Goal: Task Accomplishment & Management: Complete application form

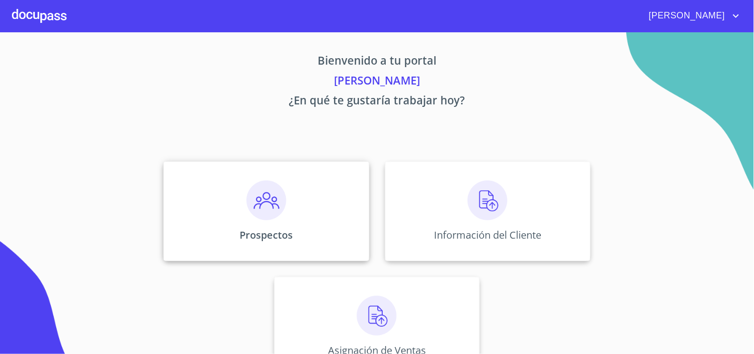
click at [285, 198] on div "Prospectos" at bounding box center [266, 211] width 205 height 99
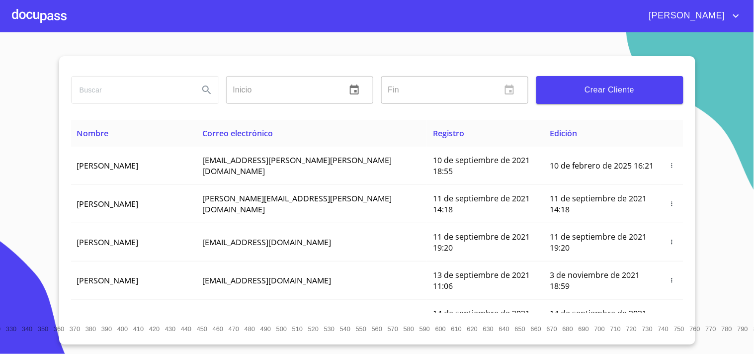
click at [131, 94] on input "search" at bounding box center [131, 90] width 119 height 27
type input "[PERSON_NAME]"
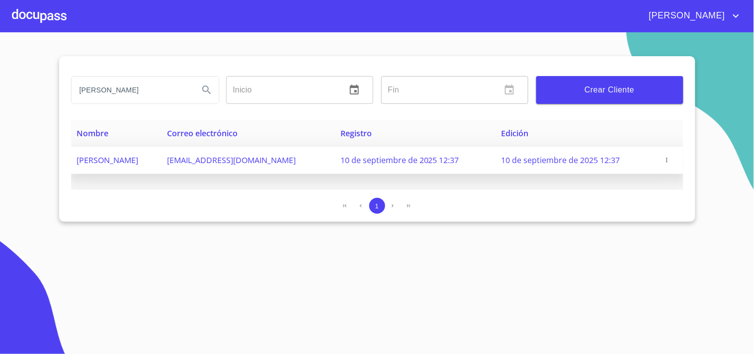
click at [668, 161] on icon "button" at bounding box center [667, 160] width 1 height 4
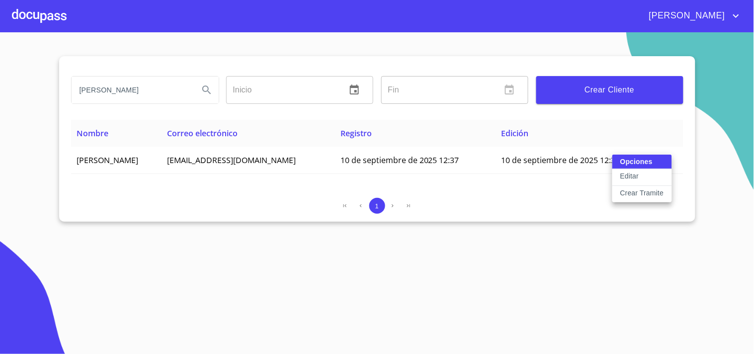
click at [641, 194] on p "Crear Tramite" at bounding box center [642, 193] width 44 height 10
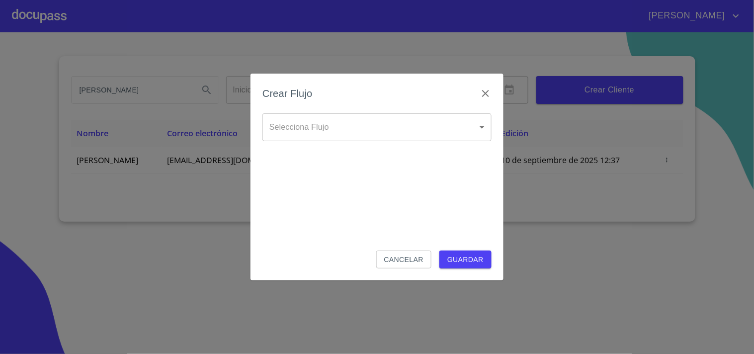
click at [309, 134] on body "[PERSON_NAME] [PERSON_NAME] Inicio ​ Fin ​ Crear Cliente Nombre Correo electrón…" at bounding box center [377, 177] width 754 height 354
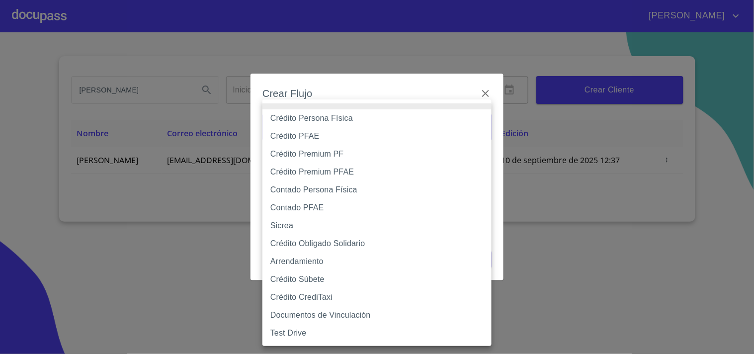
click at [307, 194] on li "Contado Persona Física" at bounding box center [377, 190] width 229 height 18
type input "60bf975b0d9865ccc2471536"
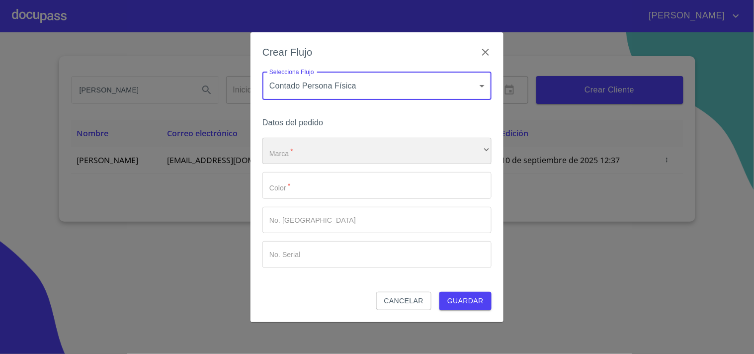
click at [316, 151] on div "​" at bounding box center [377, 151] width 229 height 27
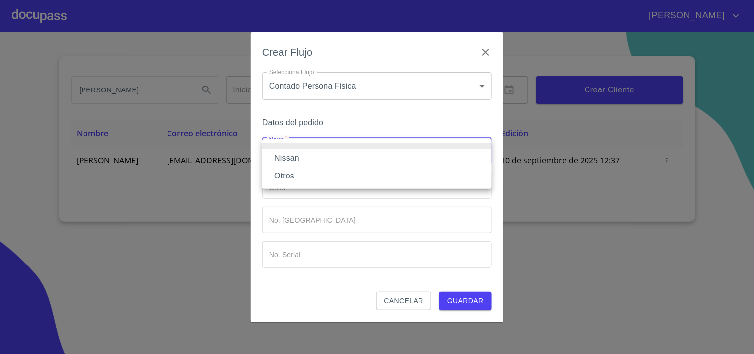
click at [311, 156] on li "Nissan" at bounding box center [377, 158] width 229 height 18
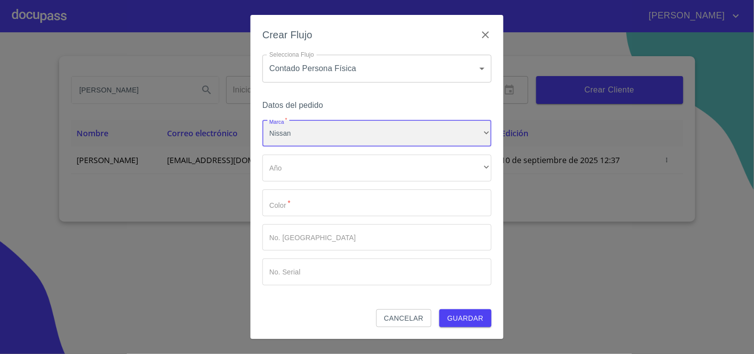
click at [318, 135] on div "Nissan" at bounding box center [377, 133] width 229 height 27
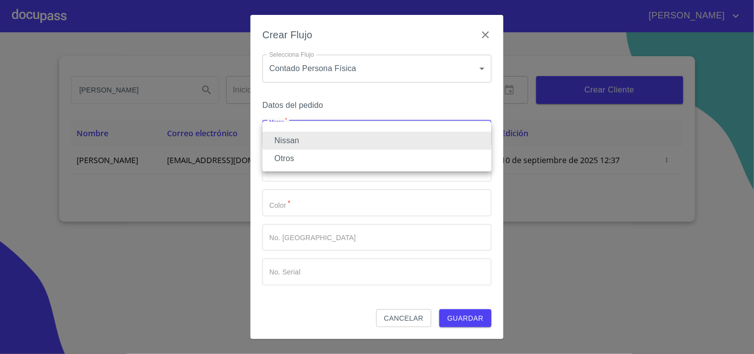
click at [305, 154] on li "Otros" at bounding box center [377, 159] width 229 height 18
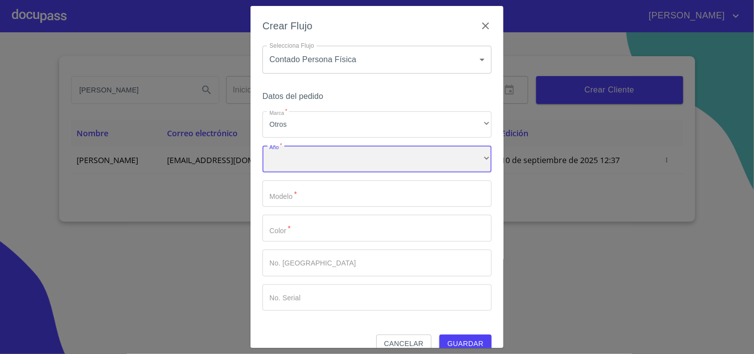
click at [303, 158] on div "​" at bounding box center [377, 159] width 229 height 27
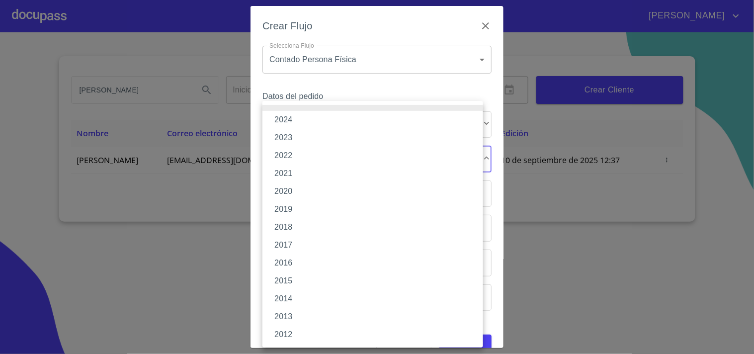
click at [293, 124] on li "2024" at bounding box center [373, 120] width 221 height 18
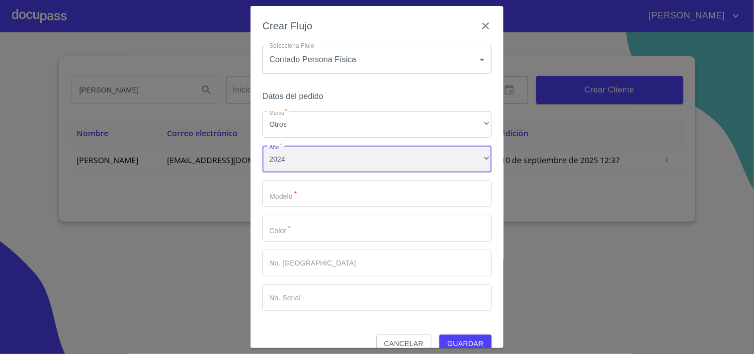
click at [295, 162] on div "2024" at bounding box center [377, 159] width 229 height 27
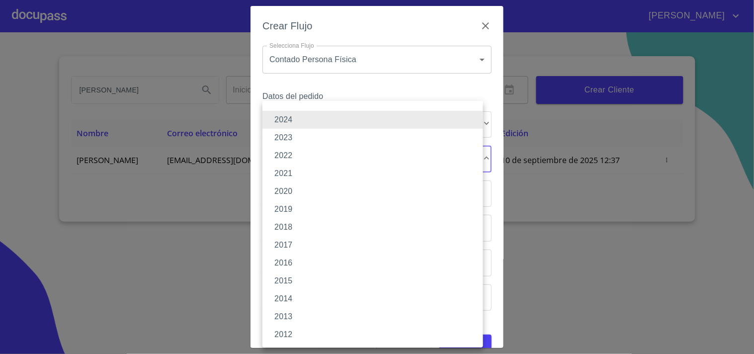
click at [238, 185] on div at bounding box center [377, 177] width 754 height 354
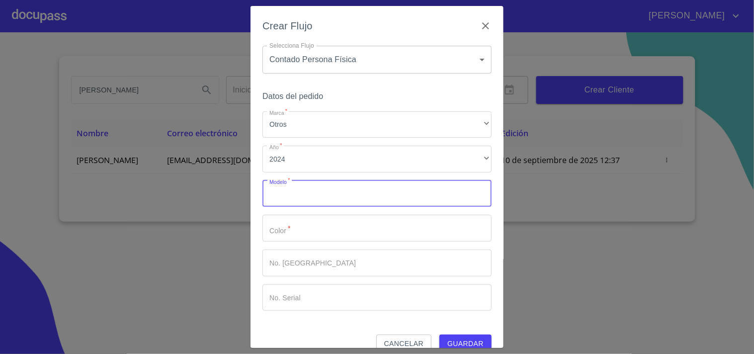
click at [273, 198] on input "Marca   *" at bounding box center [377, 193] width 229 height 27
type input "KICKS EXCLUSIVE"
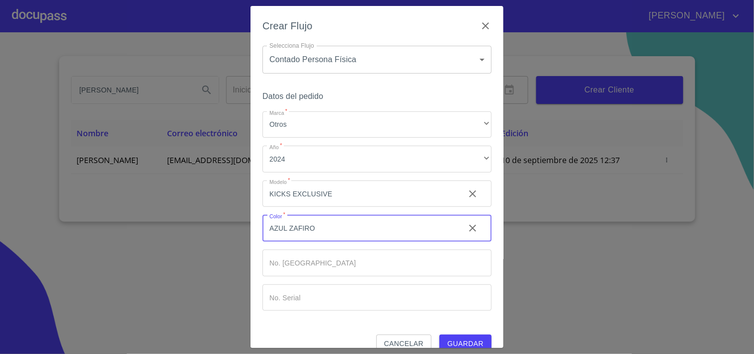
type input "AZUL ZAFIRO"
click at [454, 336] on button "Guardar" at bounding box center [466, 344] width 52 height 18
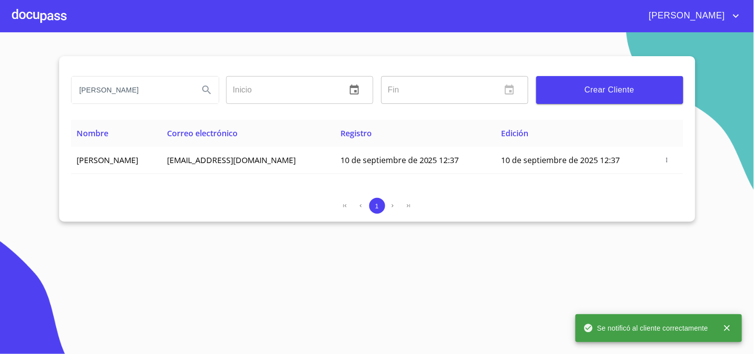
click at [55, 17] on div at bounding box center [39, 16] width 55 height 32
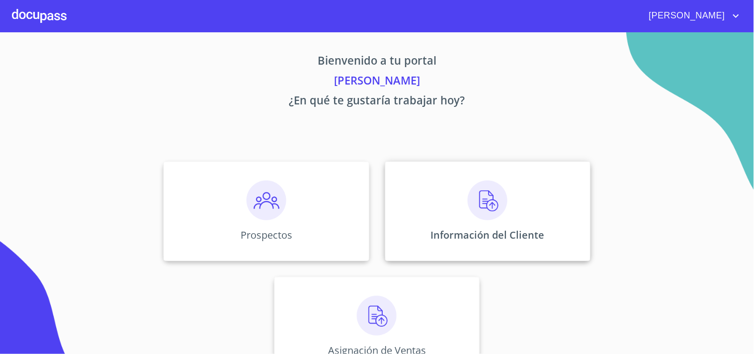
click at [487, 194] on img at bounding box center [488, 200] width 40 height 40
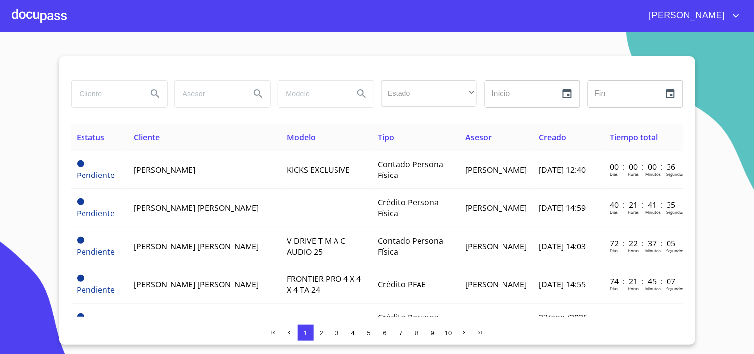
click at [32, 10] on div at bounding box center [39, 16] width 55 height 32
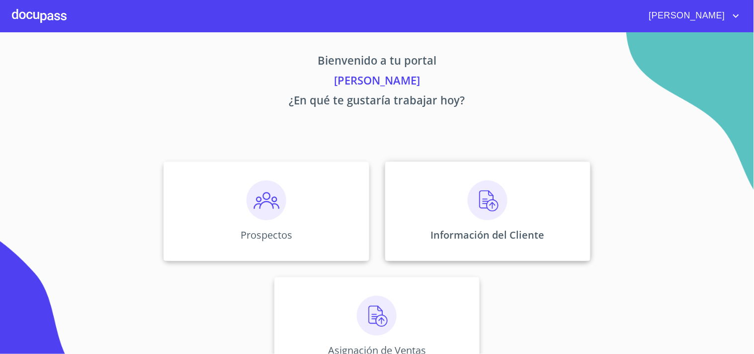
click at [493, 210] on img at bounding box center [488, 200] width 40 height 40
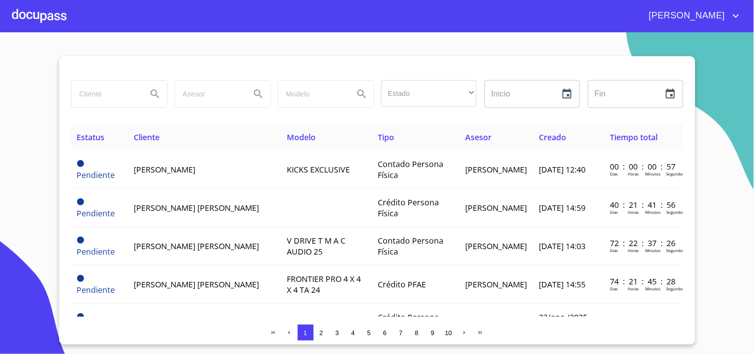
click at [46, 10] on div at bounding box center [39, 16] width 55 height 32
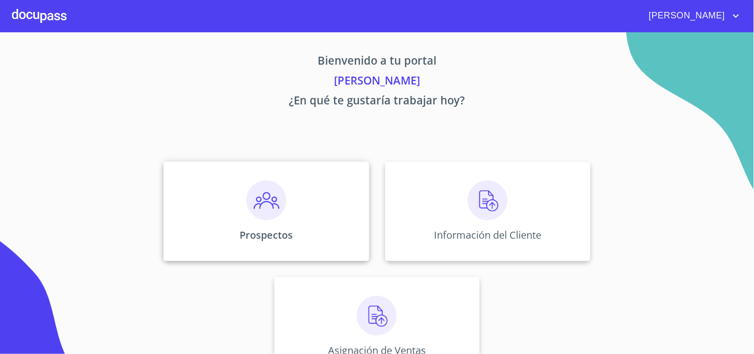
click at [258, 200] on img at bounding box center [267, 200] width 40 height 40
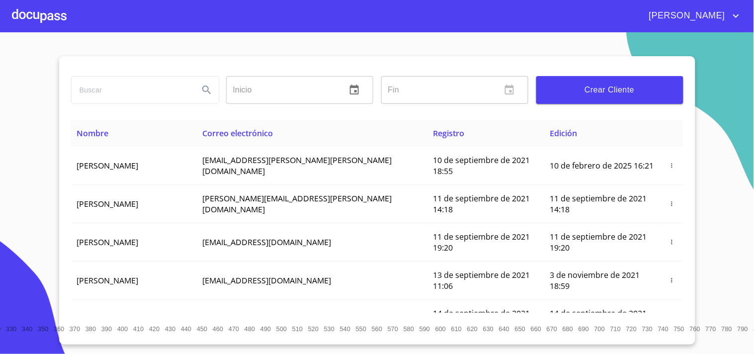
click at [593, 89] on span "Crear Cliente" at bounding box center [609, 90] width 131 height 14
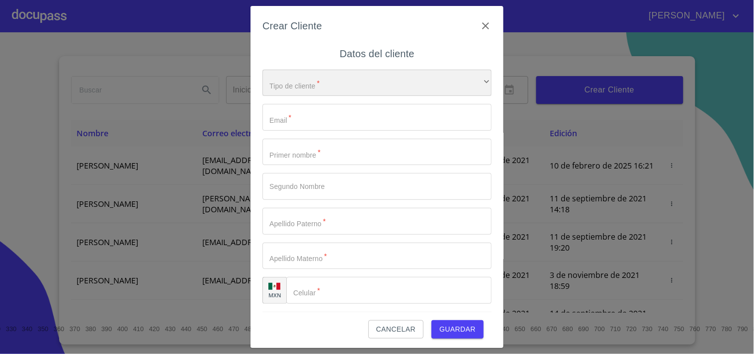
click at [312, 73] on div "​" at bounding box center [377, 83] width 229 height 27
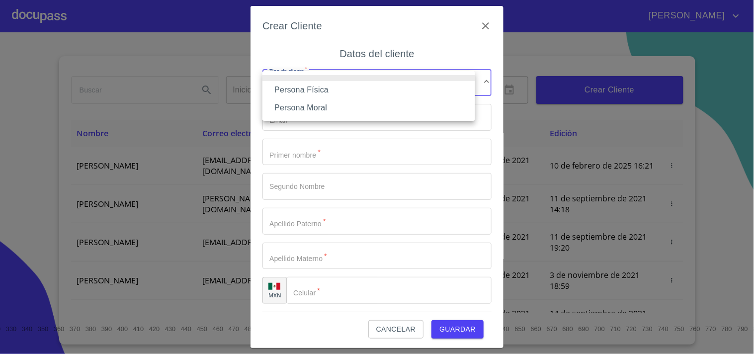
click at [308, 89] on li "Persona Física" at bounding box center [369, 90] width 213 height 18
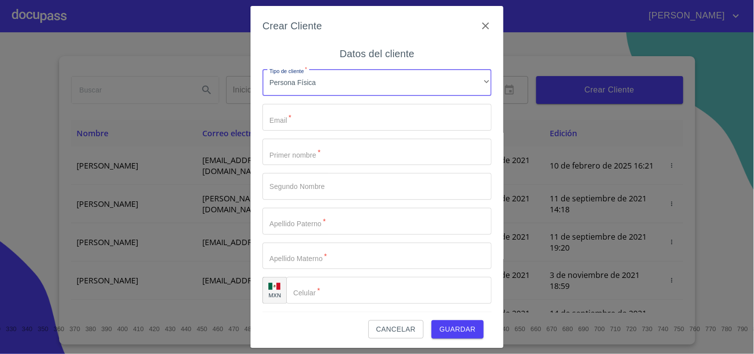
click at [301, 123] on input "Tipo de cliente   *" at bounding box center [377, 117] width 229 height 27
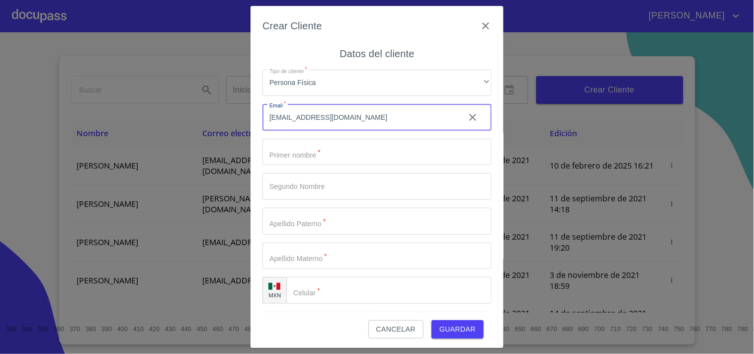
type input "[EMAIL_ADDRESS][DOMAIN_NAME]"
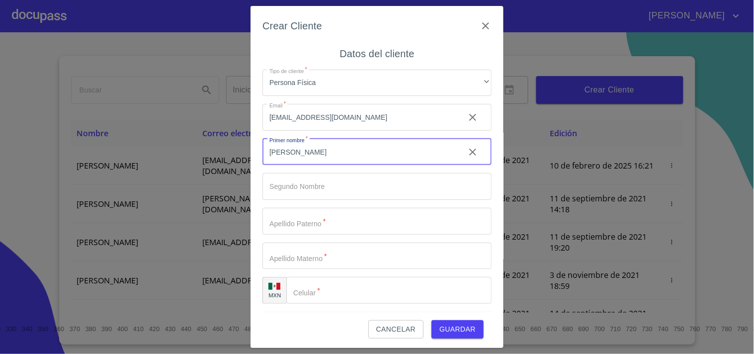
type input "[PERSON_NAME]"
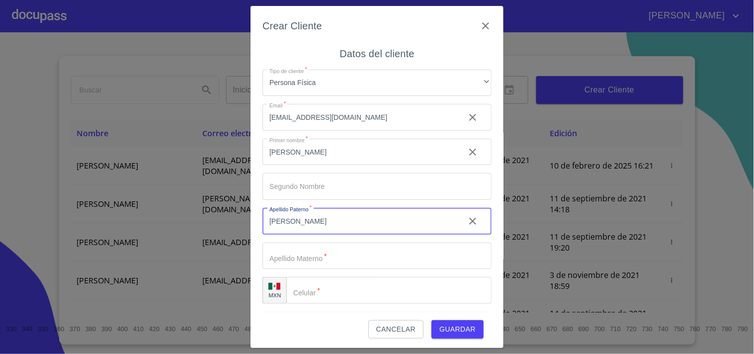
type input "[PERSON_NAME]"
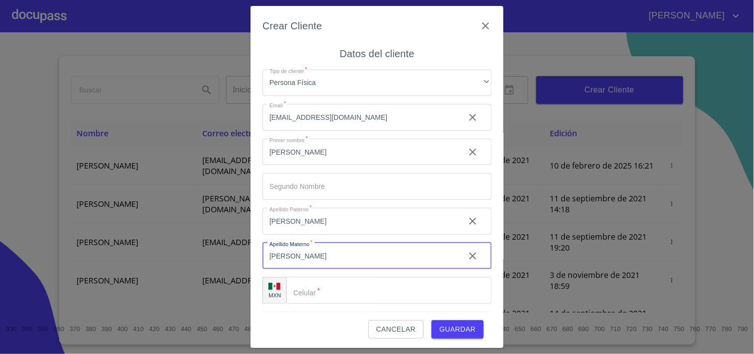
type input "[PERSON_NAME]"
click at [347, 292] on input "Tipo de cliente   *" at bounding box center [388, 290] width 205 height 27
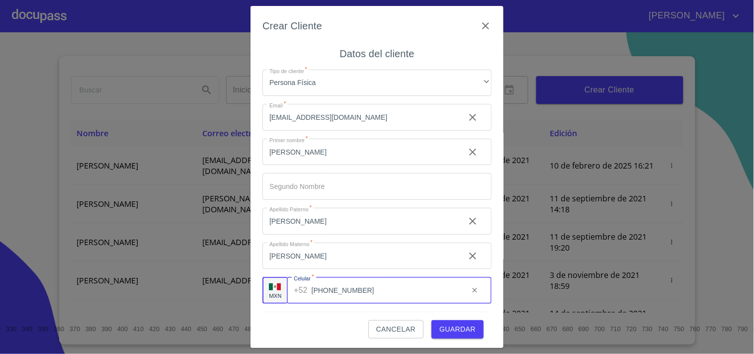
type input "[PHONE_NUMBER]"
click at [457, 328] on span "Guardar" at bounding box center [458, 329] width 36 height 12
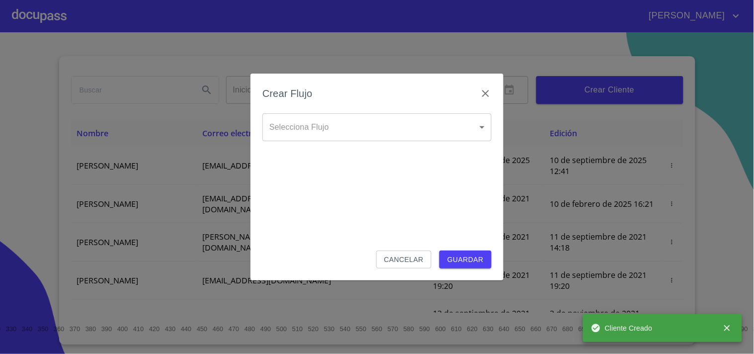
click at [381, 126] on body "[PERSON_NAME] ​ Fin ​ Crear Cliente Nombre Correo electrónico Registro Edición …" at bounding box center [377, 177] width 754 height 354
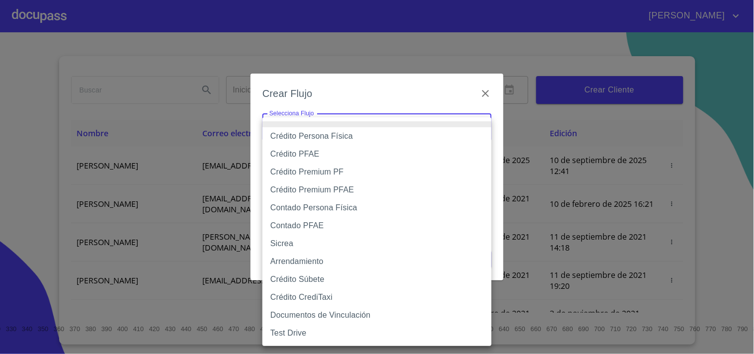
click at [316, 206] on li "Contado Persona Física" at bounding box center [377, 208] width 229 height 18
type input "60bf975b0d9865ccc2471536"
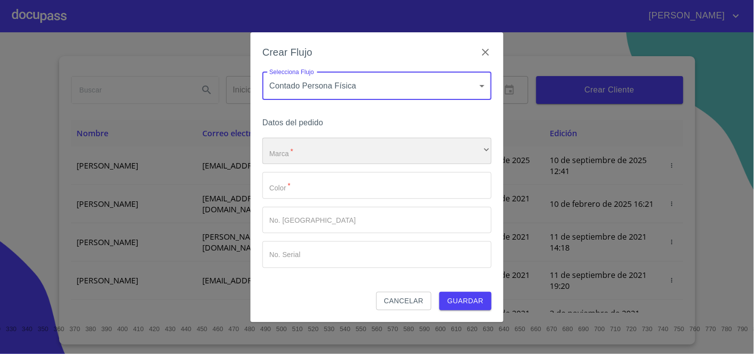
click at [305, 153] on div "​" at bounding box center [377, 151] width 229 height 27
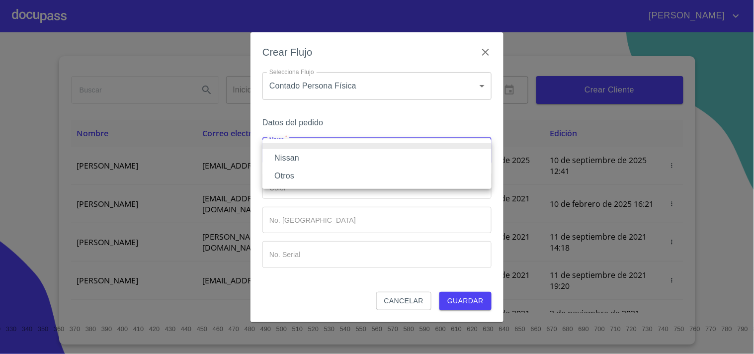
click at [294, 171] on li "Otros" at bounding box center [377, 176] width 229 height 18
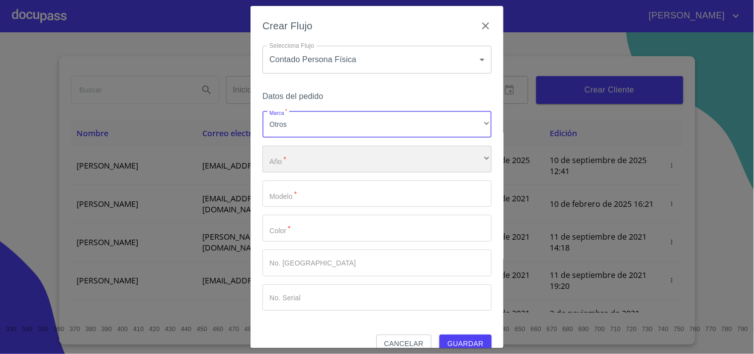
click at [297, 166] on div "​" at bounding box center [377, 159] width 229 height 27
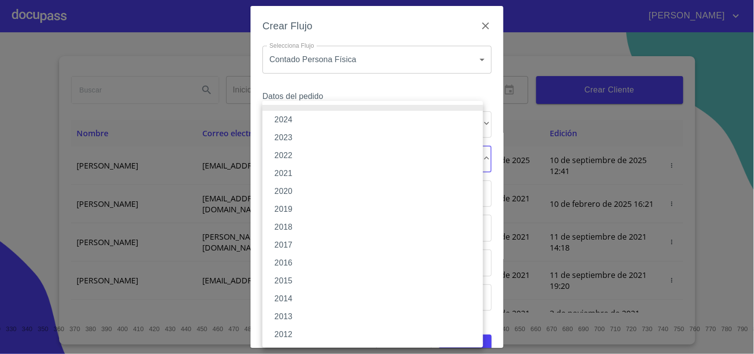
click at [299, 109] on li at bounding box center [373, 108] width 221 height 6
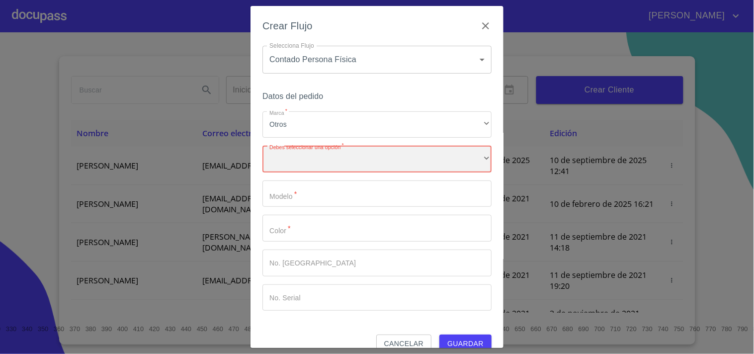
click at [292, 155] on div "​" at bounding box center [377, 159] width 229 height 27
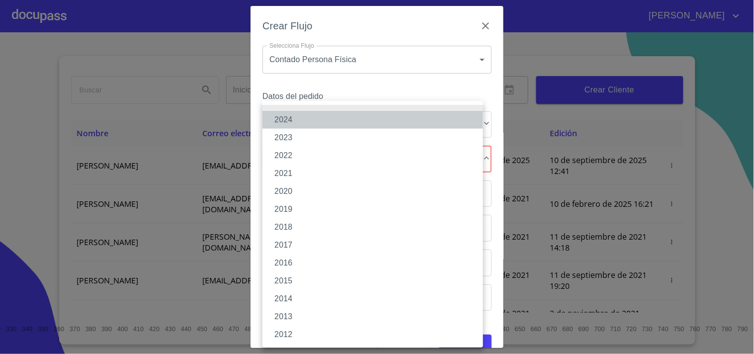
click at [294, 122] on li "2024" at bounding box center [373, 120] width 221 height 18
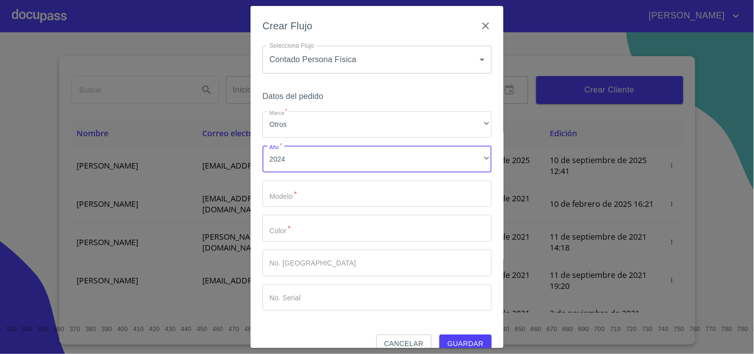
click at [305, 191] on input "Marca   *" at bounding box center [377, 193] width 229 height 27
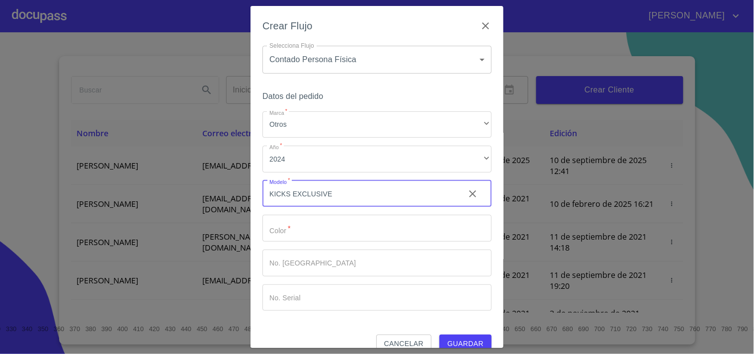
type input "KICKS EXCLUSIVE"
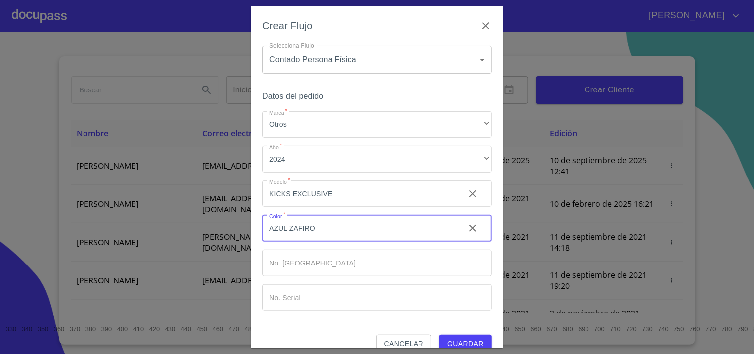
type input "AZUL ZAFIRO"
click at [450, 340] on span "Guardar" at bounding box center [465, 344] width 36 height 12
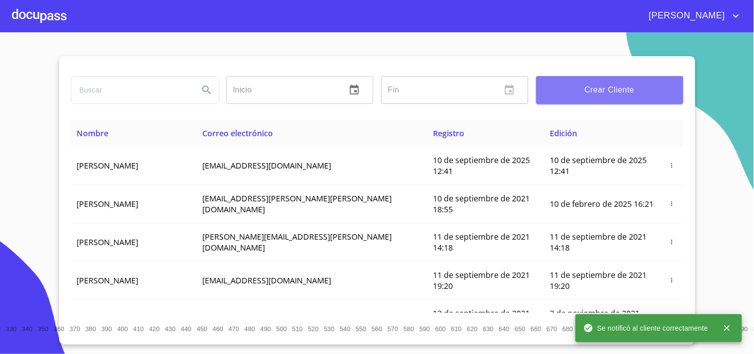
click at [594, 95] on span "Crear Cliente" at bounding box center [609, 90] width 131 height 14
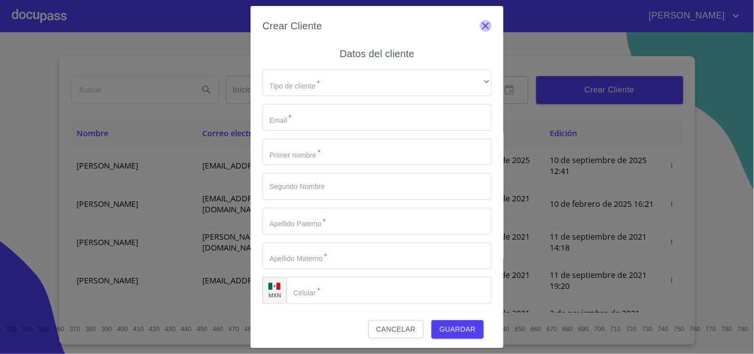
click at [480, 28] on icon "button" at bounding box center [486, 26] width 12 height 12
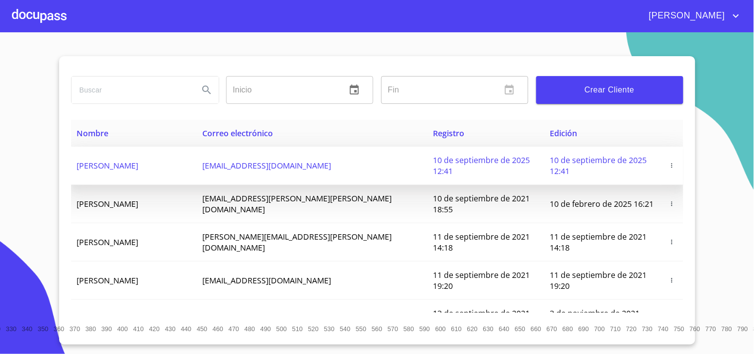
click at [139, 160] on span "[PERSON_NAME]" at bounding box center [108, 165] width 62 height 11
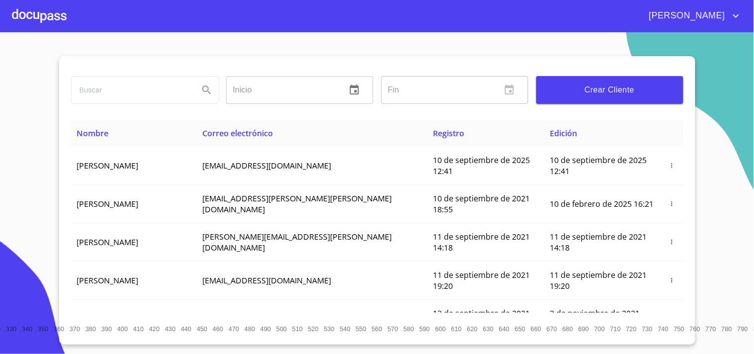
click at [63, 20] on div at bounding box center [39, 16] width 55 height 32
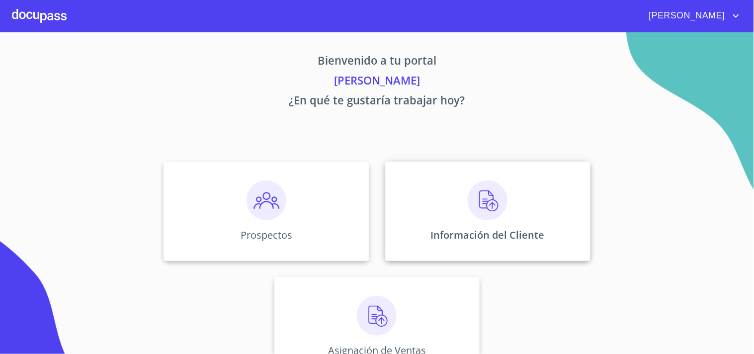
click at [475, 218] on img at bounding box center [488, 200] width 40 height 40
